Goal: Find specific page/section: Find specific page/section

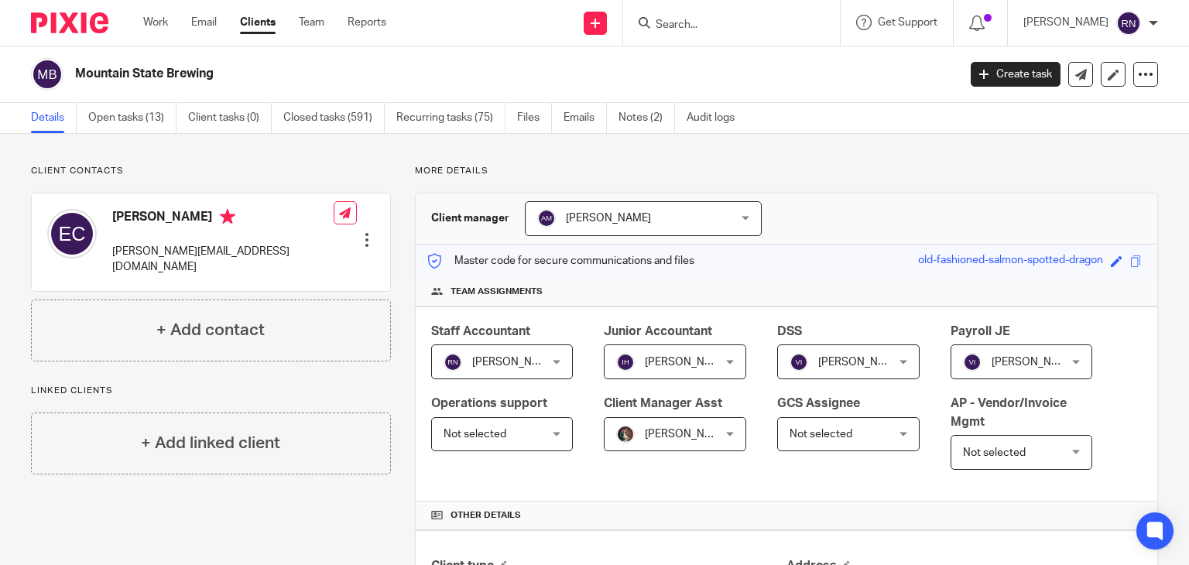
click at [737, 20] on input "Search" at bounding box center [723, 26] width 139 height 14
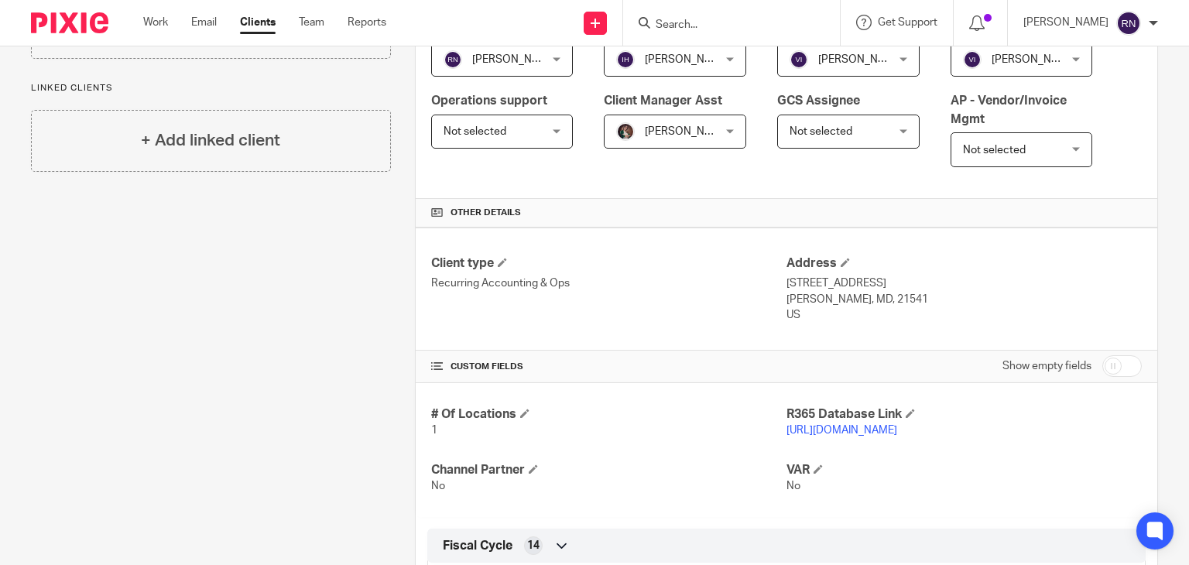
click at [737, 20] on input "Search" at bounding box center [723, 26] width 139 height 14
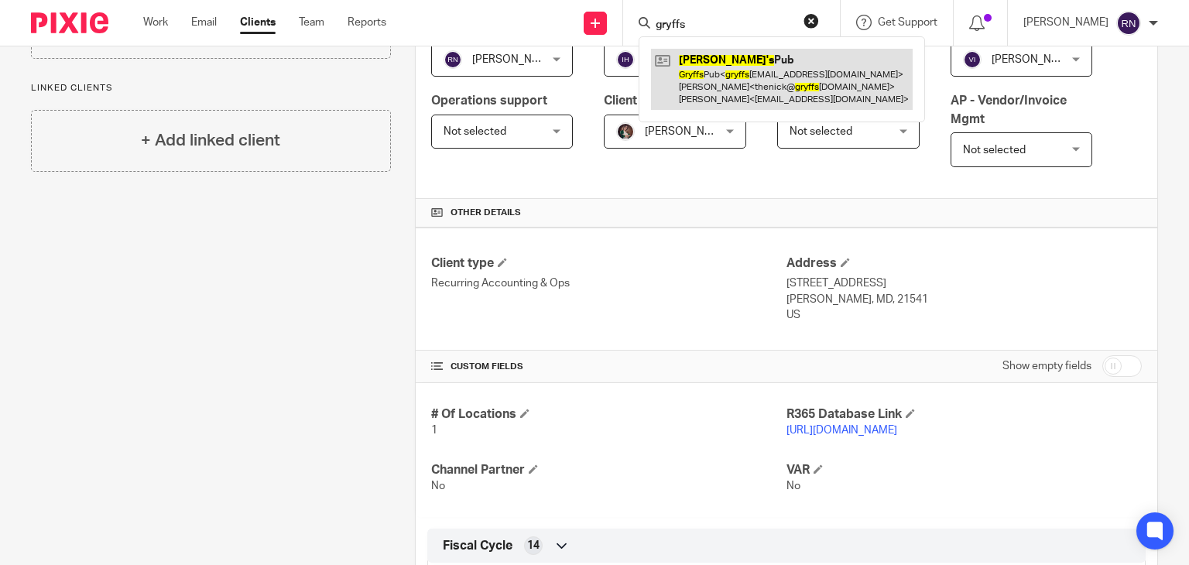
type input "gryffs"
click at [793, 68] on link at bounding box center [782, 79] width 262 height 61
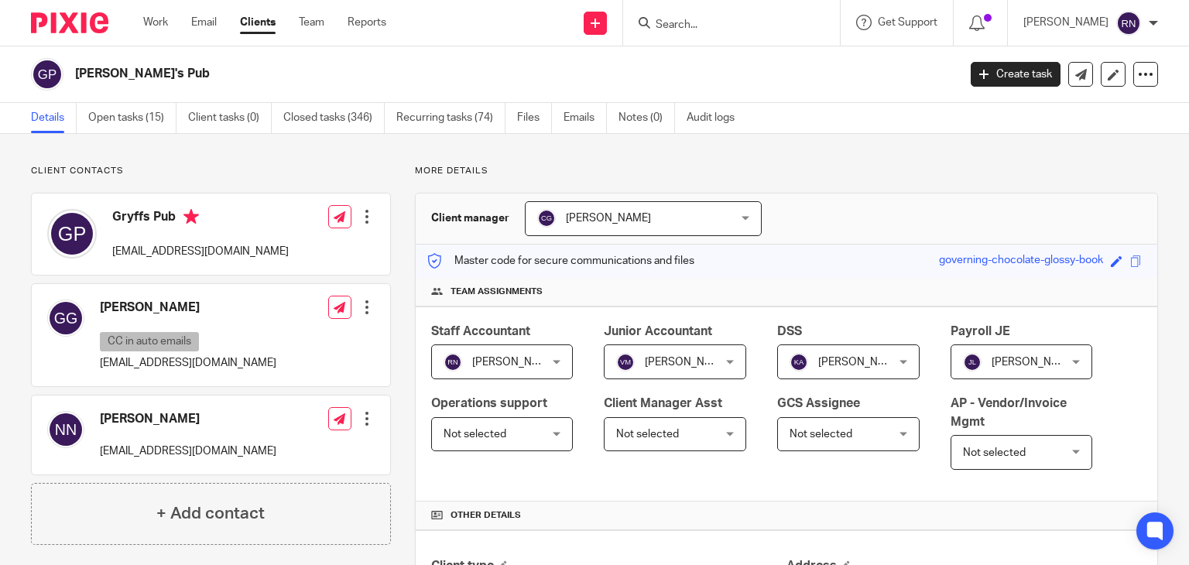
scroll to position [177, 0]
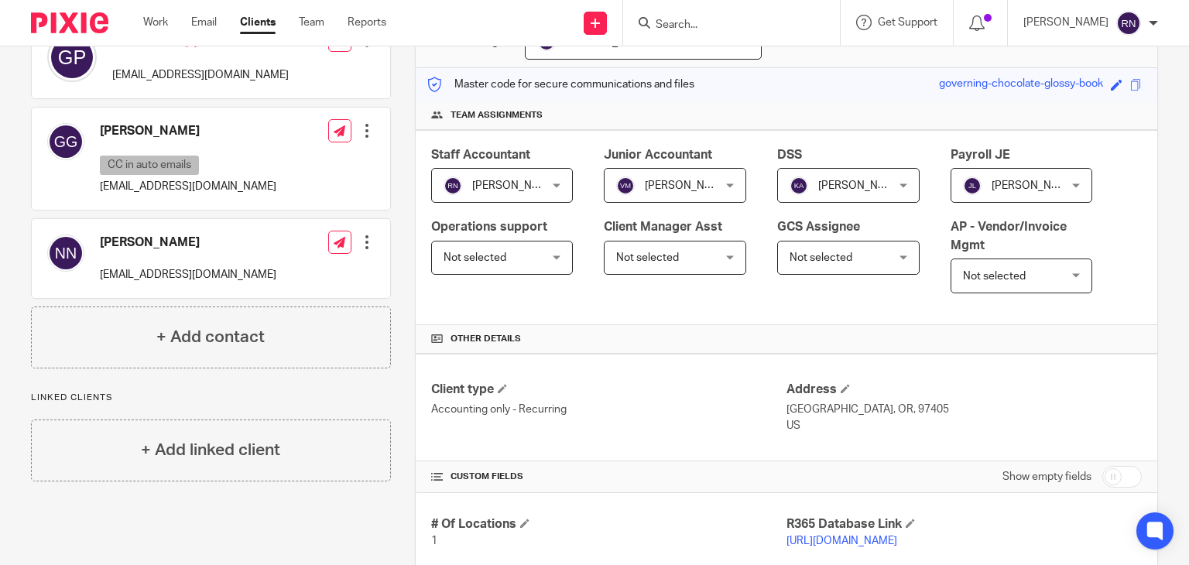
click at [827, 536] on link "[URL][DOMAIN_NAME]" at bounding box center [842, 541] width 111 height 11
click at [718, 19] on input "Search" at bounding box center [723, 26] width 139 height 14
type input "[PERSON_NAME]"
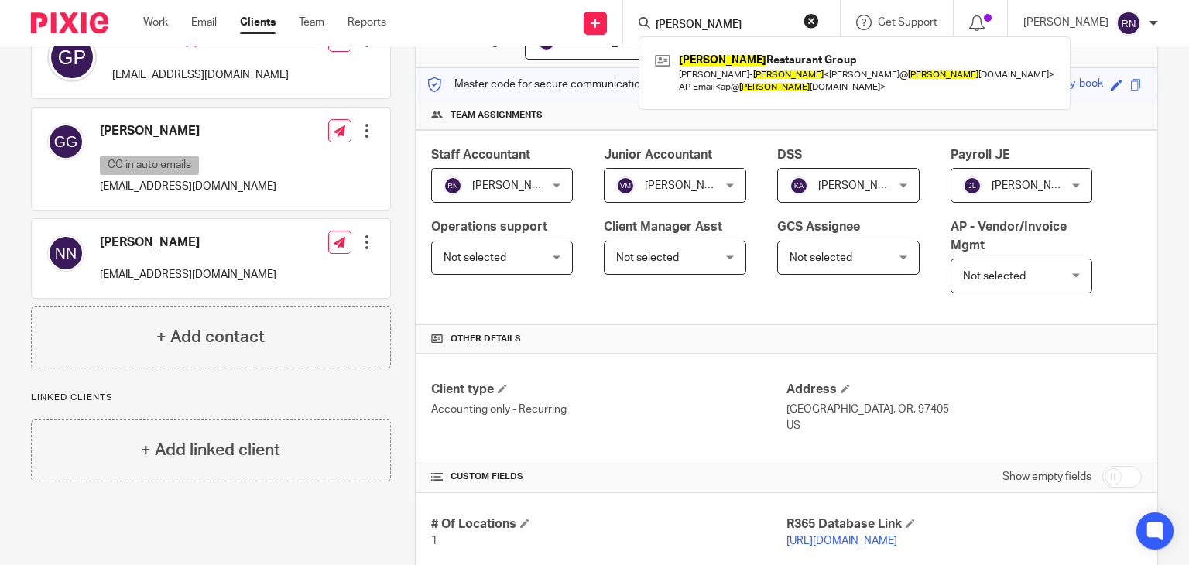
drag, startPoint x: 738, startPoint y: 17, endPoint x: 576, endPoint y: 1, distance: 162.6
click at [576, 1] on div "Send new email Create task Add client Request signature [PERSON_NAME] Restauran…" at bounding box center [800, 23] width 780 height 46
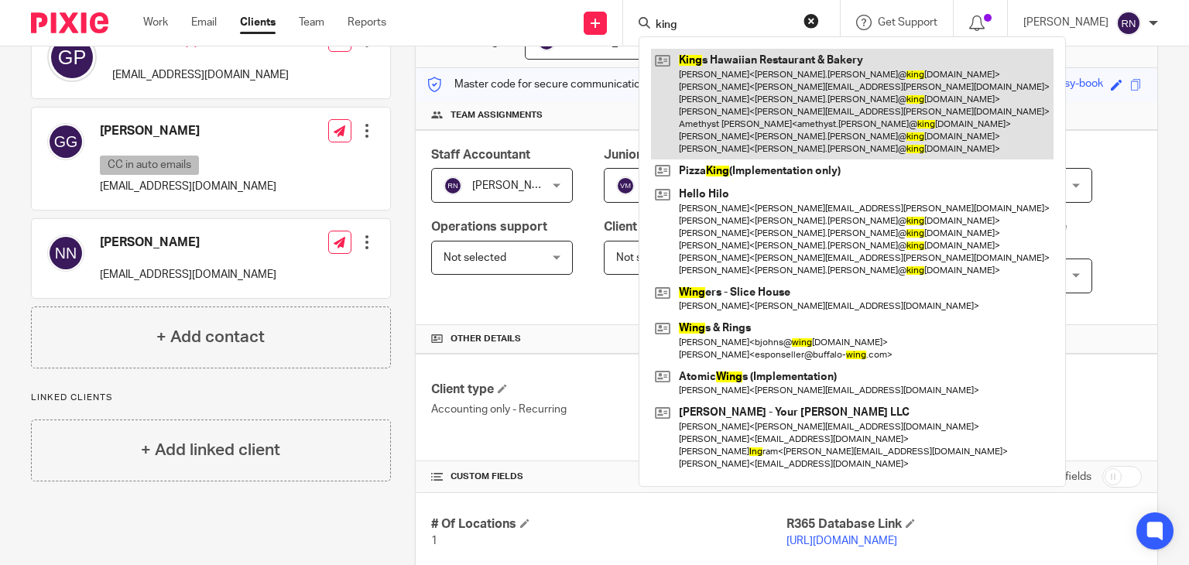
type input "king"
click at [765, 83] on link at bounding box center [852, 104] width 403 height 111
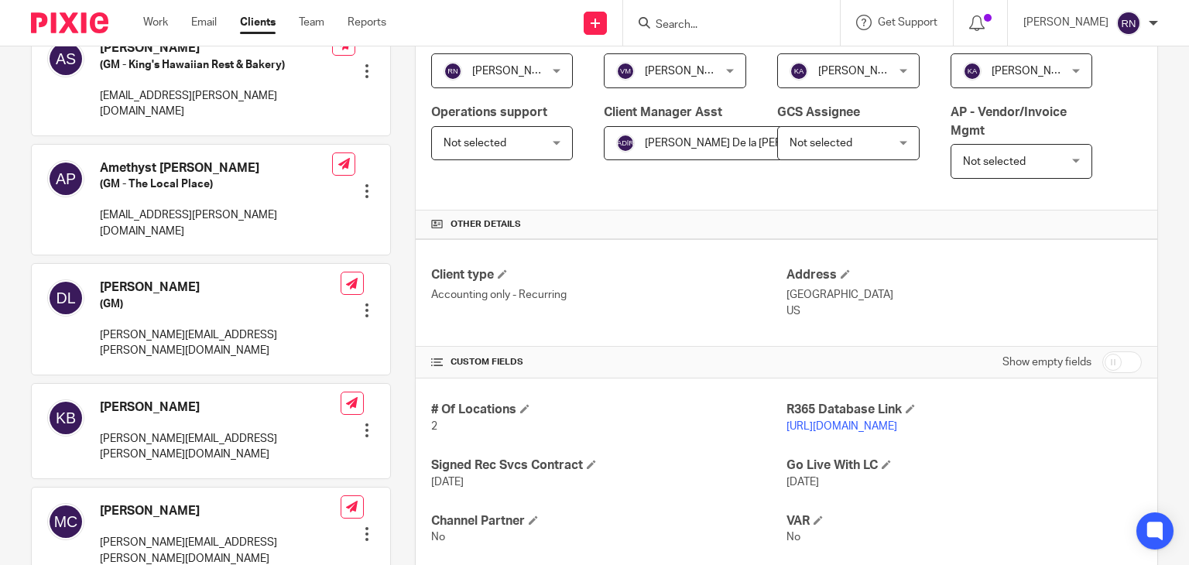
scroll to position [387, 0]
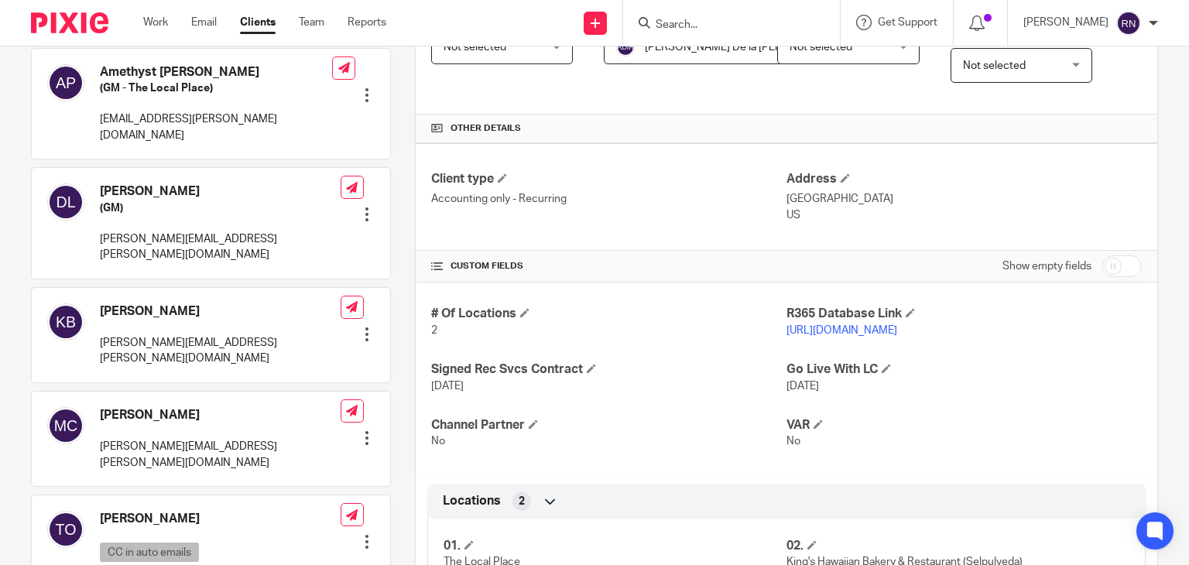
click at [873, 326] on link "[URL][DOMAIN_NAME]" at bounding box center [842, 330] width 111 height 11
